Goal: Task Accomplishment & Management: Manage account settings

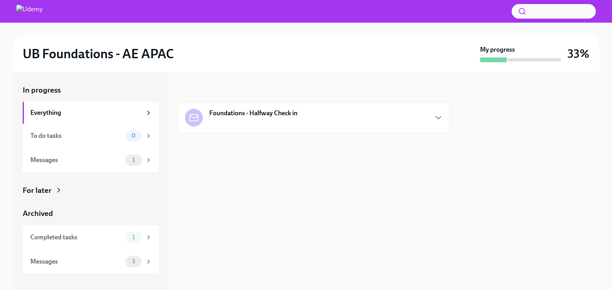
click at [298, 119] on div "Foundations - Halfway Check in" at bounding box center [253, 114] width 88 height 11
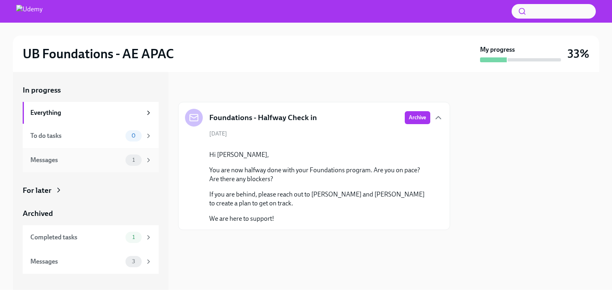
click at [138, 166] on div "Messages 1" at bounding box center [91, 160] width 136 height 24
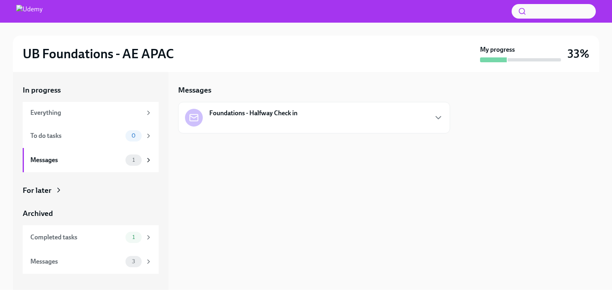
click at [269, 130] on div "Foundations - Halfway Check in" at bounding box center [314, 118] width 272 height 32
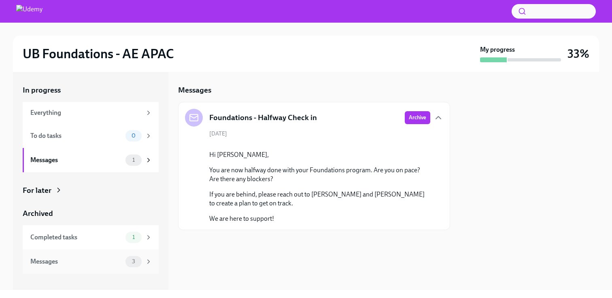
click at [140, 267] on div "3" at bounding box center [138, 261] width 27 height 11
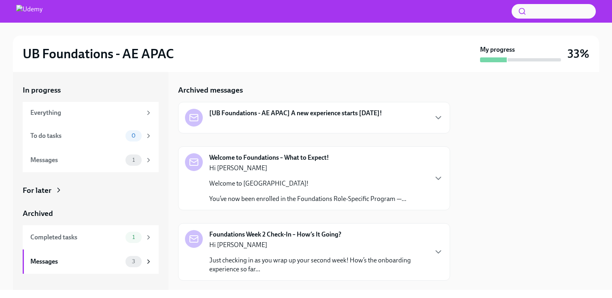
click at [320, 117] on strong "[UB Foundations - AE APAC] A new experience starts [DATE]!" at bounding box center [295, 113] width 173 height 9
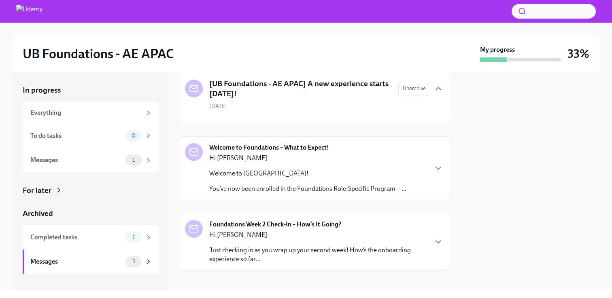
scroll to position [37, 0]
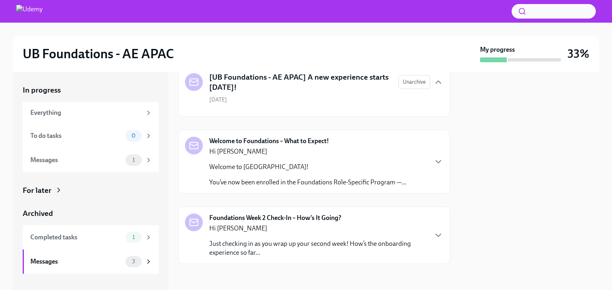
click at [328, 164] on p "Welcome to [GEOGRAPHIC_DATA]!" at bounding box center [307, 167] width 197 height 9
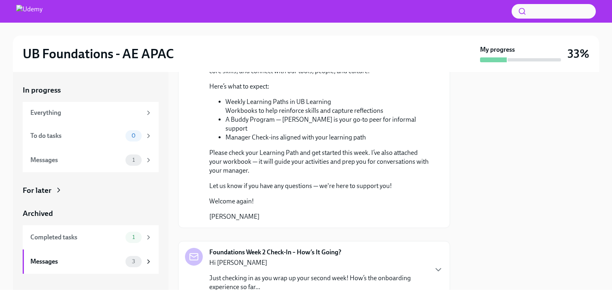
scroll to position [216, 0]
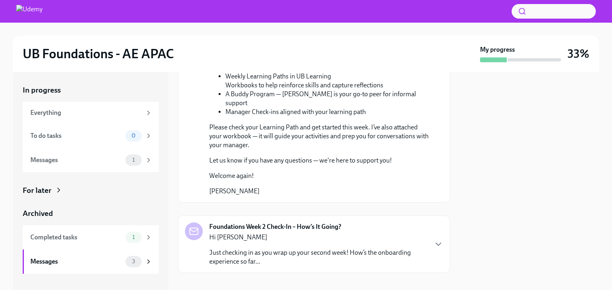
click at [344, 233] on p "Hi [PERSON_NAME]" at bounding box center [318, 237] width 218 height 9
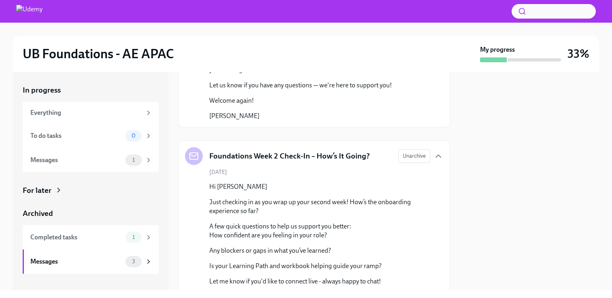
scroll to position [336, 0]
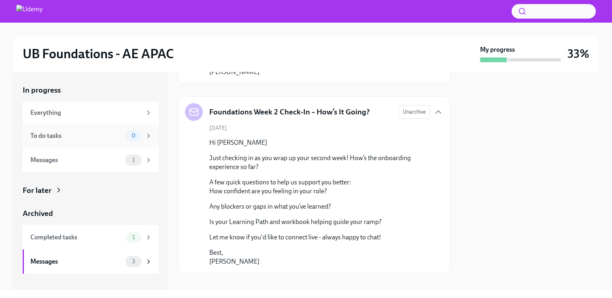
click at [141, 134] on div "0" at bounding box center [133, 135] width 16 height 11
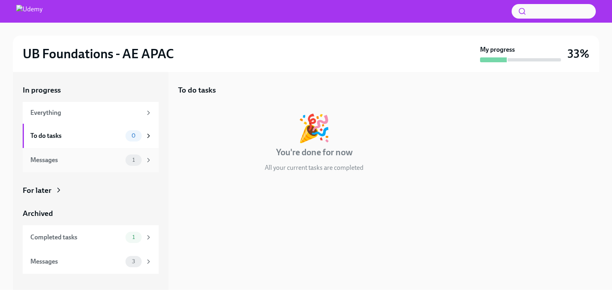
click at [140, 160] on div "1" at bounding box center [133, 160] width 16 height 11
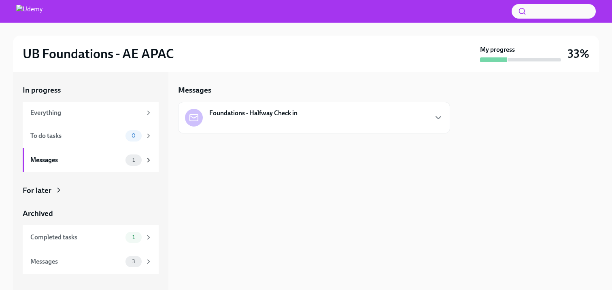
click at [242, 110] on strong "Foundations - Halfway Check in" at bounding box center [253, 113] width 88 height 9
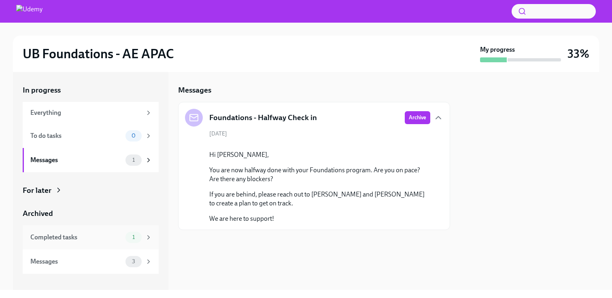
click at [137, 237] on span "1" at bounding box center [134, 237] width 12 height 6
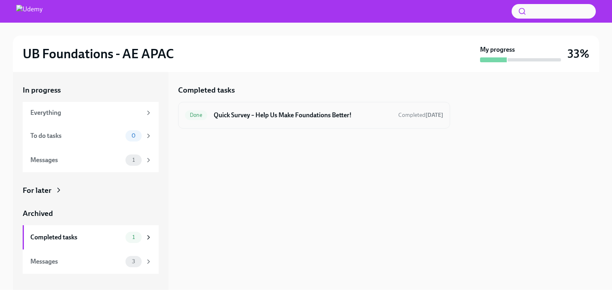
click at [258, 118] on h6 "Quick Survey – Help Us Make Foundations Better!" at bounding box center [303, 115] width 178 height 9
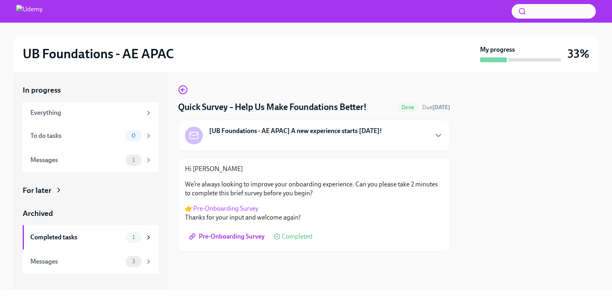
click at [274, 136] on div "[UB Foundations - AE APAC] A new experience starts [DATE]!" at bounding box center [295, 132] width 173 height 11
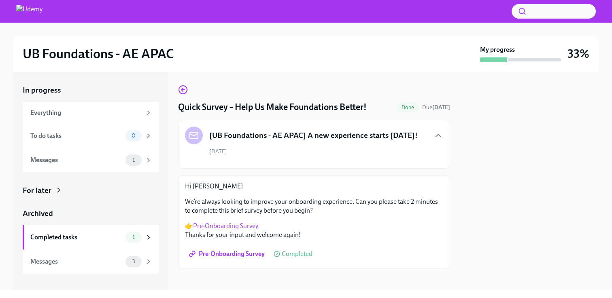
scroll to position [5, 0]
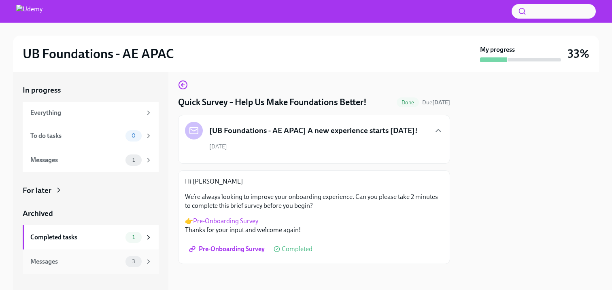
click at [146, 263] on icon at bounding box center [148, 261] width 7 height 7
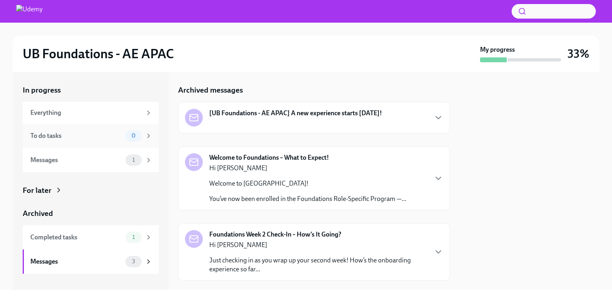
click at [123, 140] on div "To do tasks 0" at bounding box center [91, 135] width 122 height 11
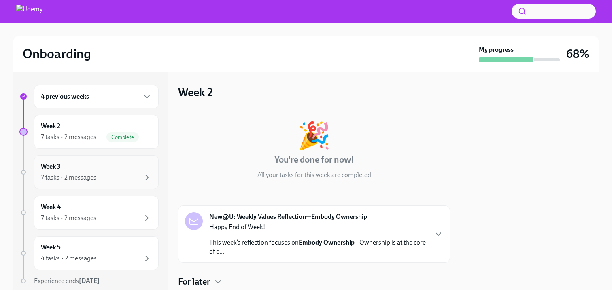
click at [85, 175] on div "7 tasks • 2 messages" at bounding box center [68, 177] width 55 height 9
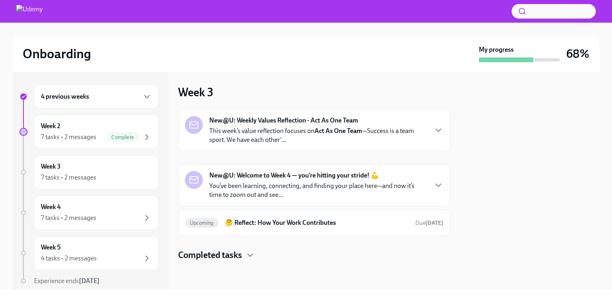
click at [303, 142] on p "This week’s value reflection focuses on Act As One Team —Success is a team spor…" at bounding box center [318, 136] width 218 height 18
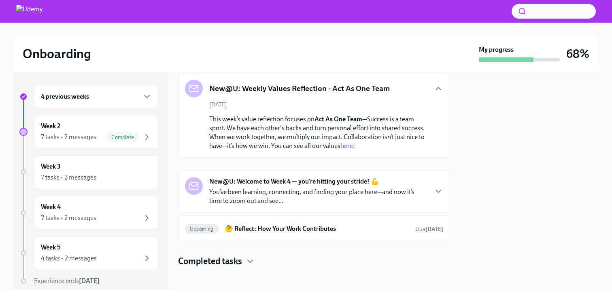
scroll to position [40, 0]
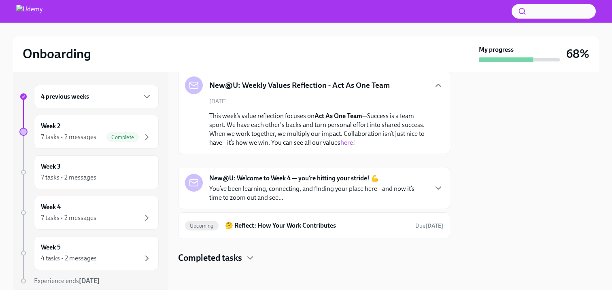
click at [319, 186] on p "You’ve been learning, connecting, and finding your place here—and now it’s time…" at bounding box center [318, 194] width 218 height 18
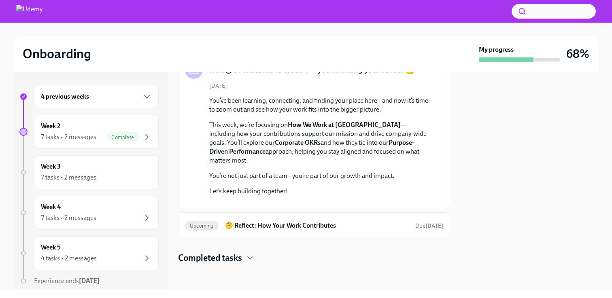
scroll to position [254, 0]
click at [248, 257] on icon "button" at bounding box center [250, 258] width 10 height 10
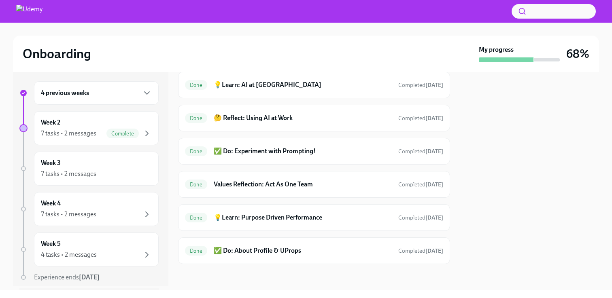
scroll to position [0, 0]
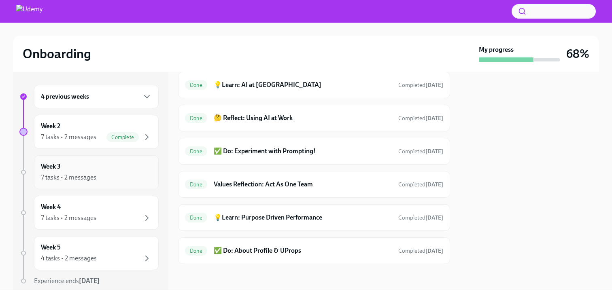
click at [128, 178] on div "7 tasks • 2 messages" at bounding box center [96, 178] width 111 height 10
click at [78, 178] on div "7 tasks • 2 messages" at bounding box center [68, 177] width 55 height 9
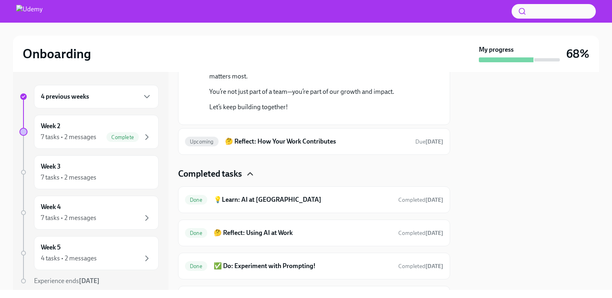
scroll to position [238, 0]
